Goal: Information Seeking & Learning: Learn about a topic

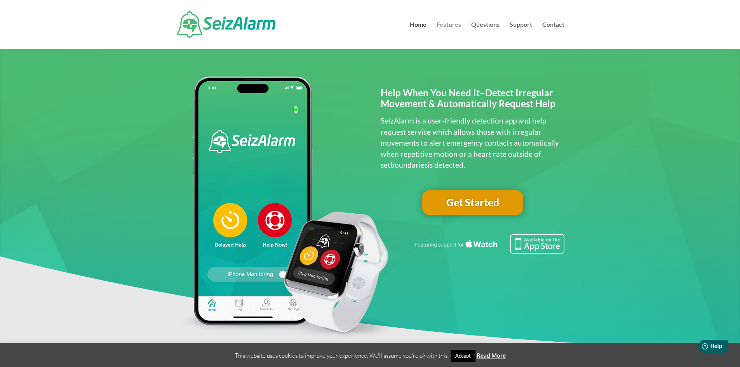
click at [456, 26] on link "Features" at bounding box center [449, 35] width 24 height 27
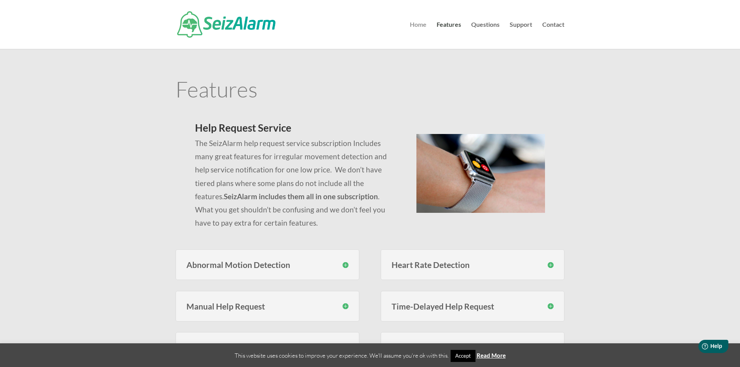
click at [426, 25] on link "Home" at bounding box center [418, 35] width 17 height 27
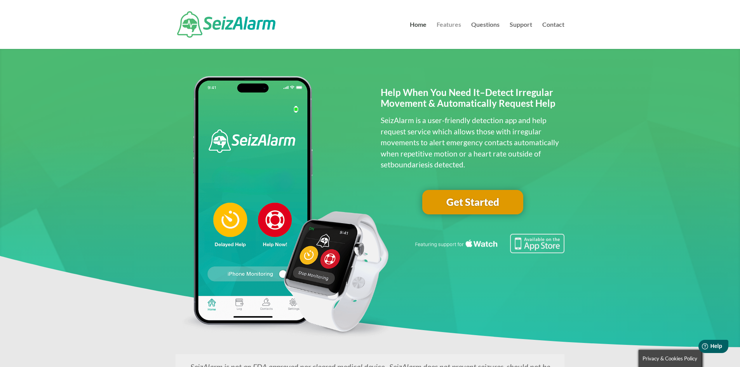
click at [450, 29] on link "Features" at bounding box center [449, 35] width 24 height 27
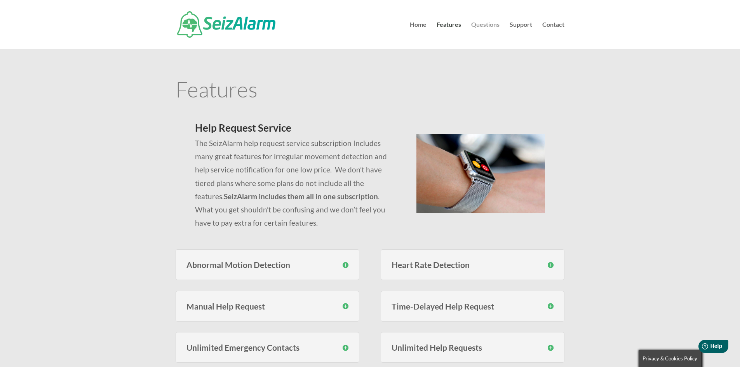
click at [481, 24] on link "Questions" at bounding box center [485, 35] width 28 height 27
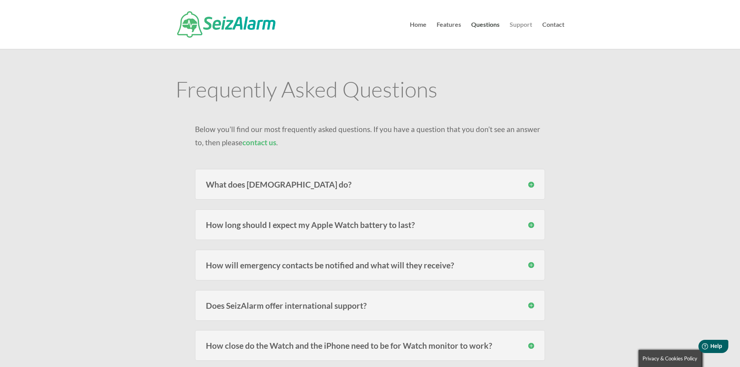
click at [523, 24] on link "Support" at bounding box center [521, 35] width 23 height 27
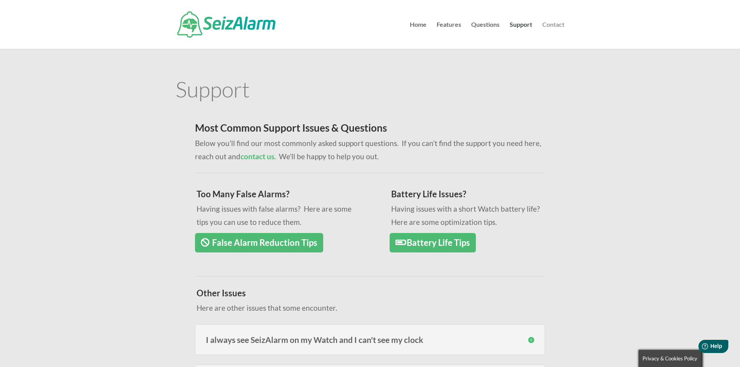
click at [551, 27] on link "Contact" at bounding box center [553, 35] width 22 height 27
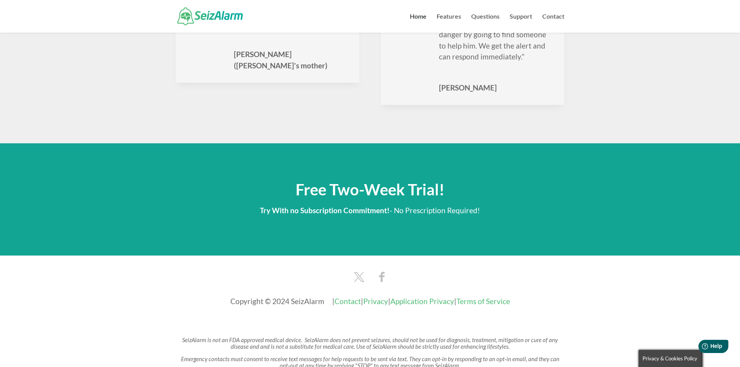
scroll to position [1251, 0]
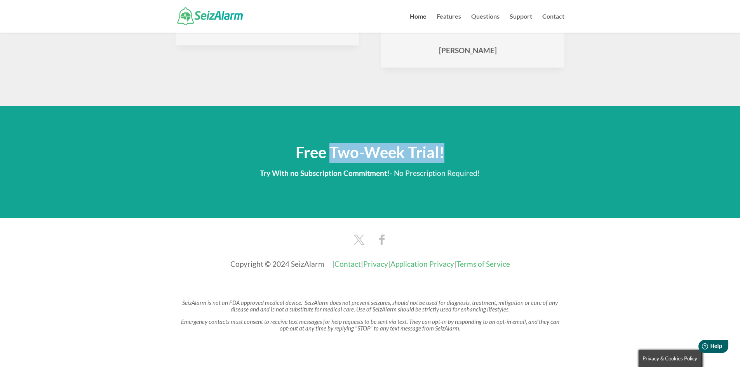
drag, startPoint x: 331, startPoint y: 141, endPoint x: 473, endPoint y: 137, distance: 141.5
click at [464, 145] on h2 "Free Two-Week Trial!" at bounding box center [370, 156] width 389 height 22
click at [586, 150] on span at bounding box center [370, 189] width 740 height 222
